Goal: Check status

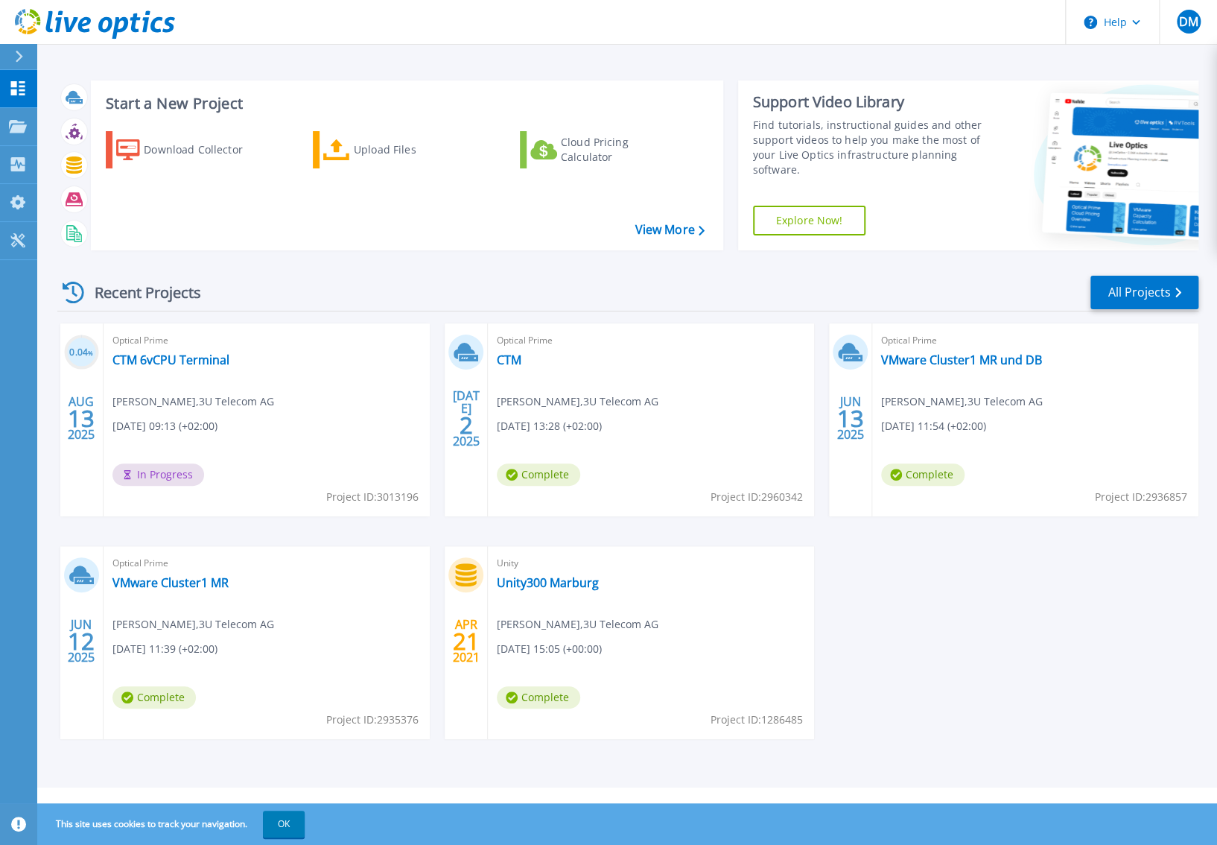
click at [162, 472] on span "In Progress" at bounding box center [158, 474] width 92 height 22
click at [174, 361] on link "CTM 6vCPU Terminal" at bounding box center [170, 359] width 117 height 15
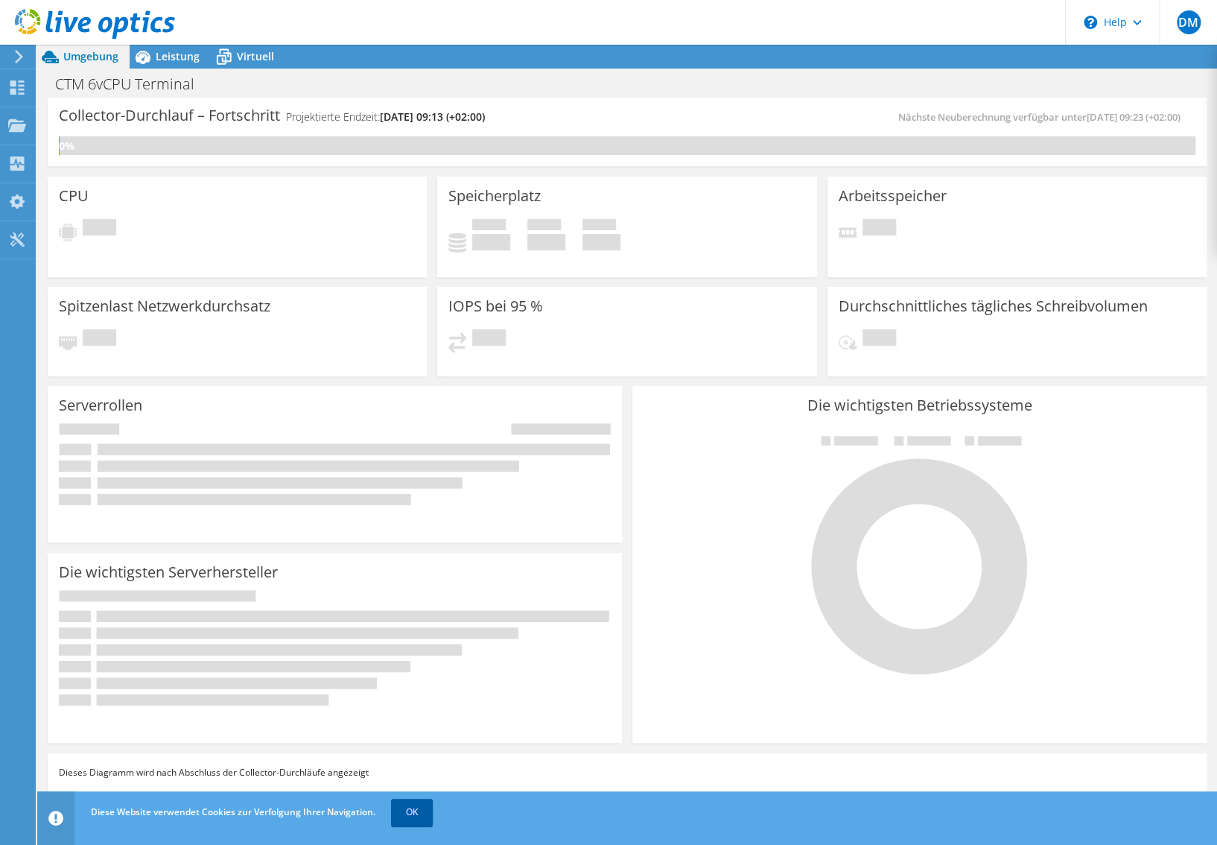
click at [415, 809] on link "OK" at bounding box center [412, 812] width 42 height 27
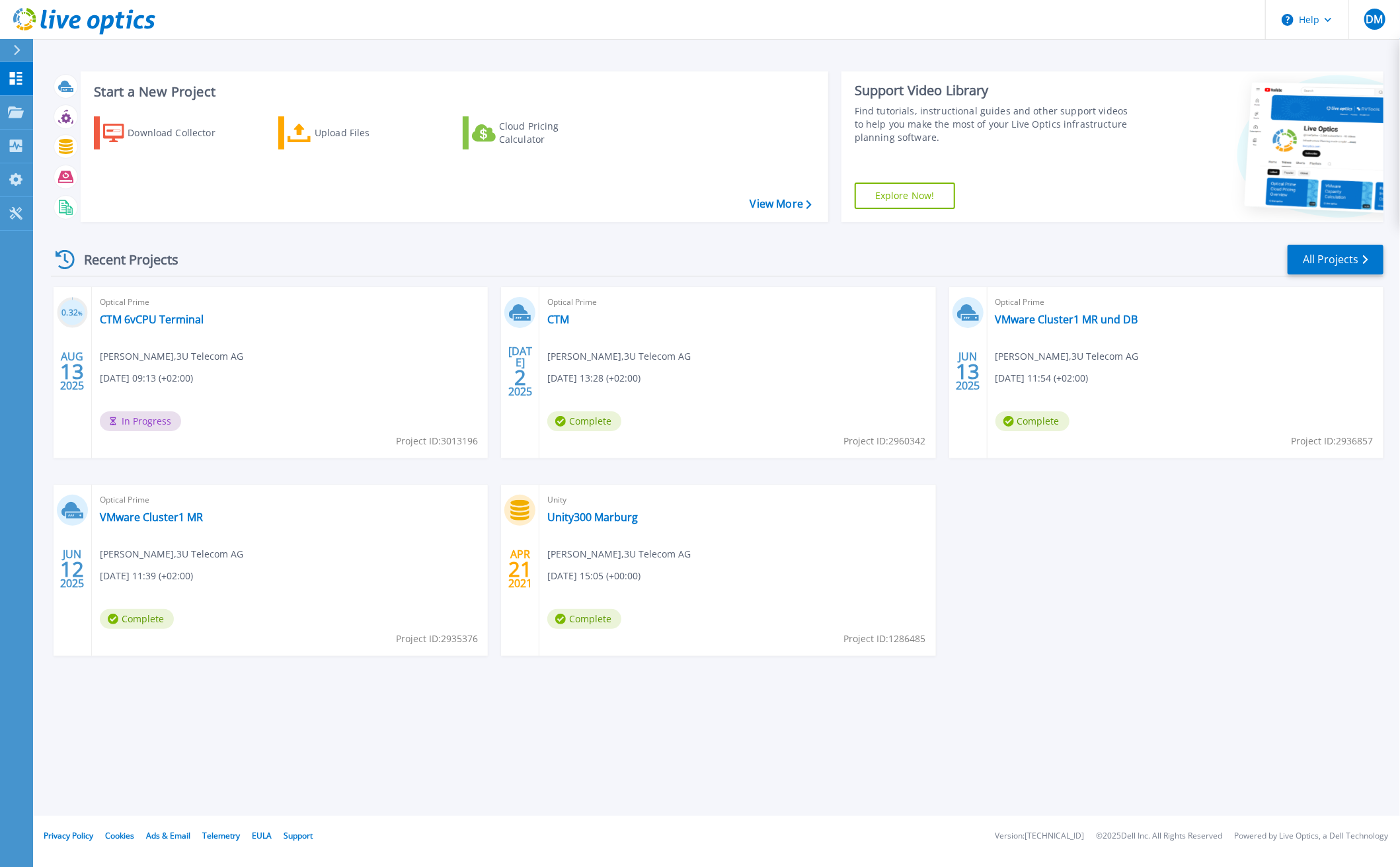
drag, startPoint x: 1122, startPoint y: 657, endPoint x: 1112, endPoint y: 636, distance: 23.3
click at [1123, 659] on div "0.32 % [DATE] Optical Prime CTM 6vCPU Terminal [PERSON_NAME] , 3U Telecom AG [D…" at bounding box center [712, 484] width 1343 height 395
